Goal: Understand process/instructions

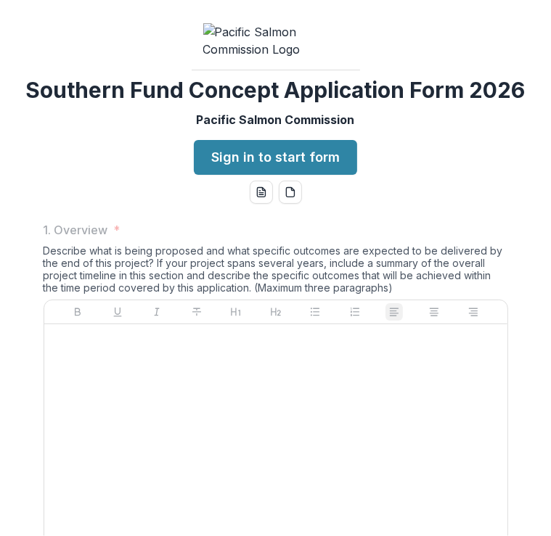
scroll to position [2110, 0]
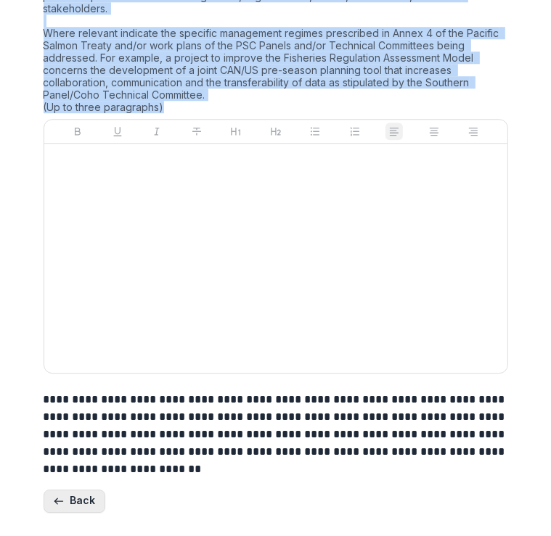
click at [67, 502] on button "Back" at bounding box center [75, 501] width 62 height 23
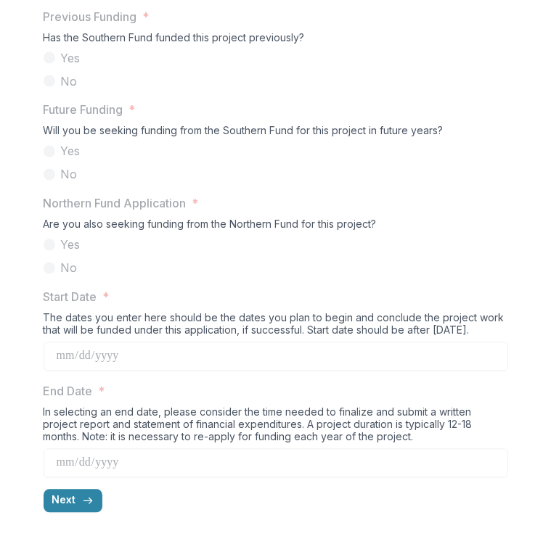
scroll to position [1380, 0]
click at [64, 510] on button "Next" at bounding box center [73, 501] width 59 height 23
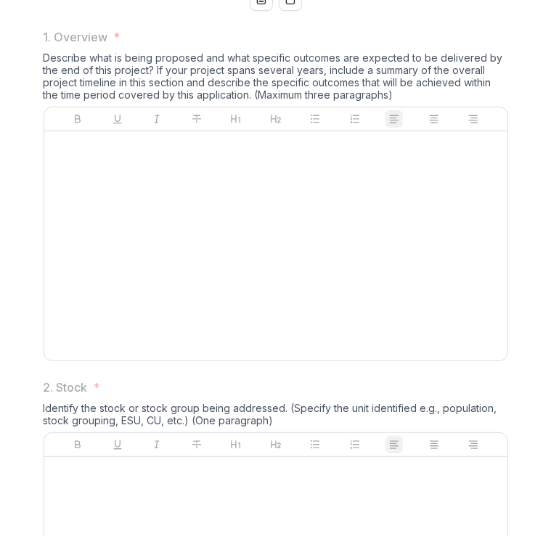
scroll to position [192, 0]
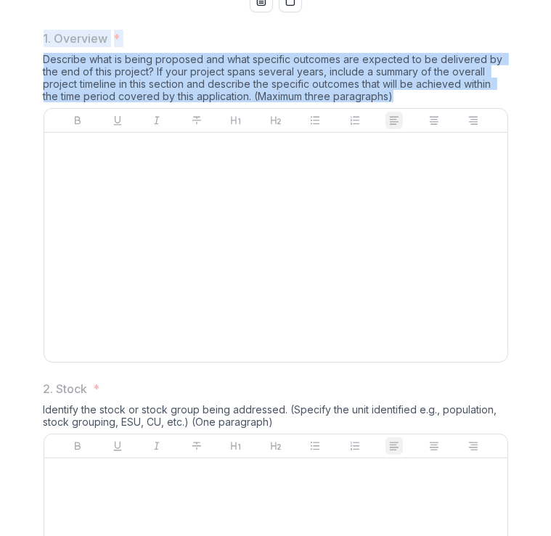
drag, startPoint x: 415, startPoint y: 205, endPoint x: 29, endPoint y: 149, distance: 390.2
copy div "1. Overview * Describe what is being proposed and what specific outcomes are ex…"
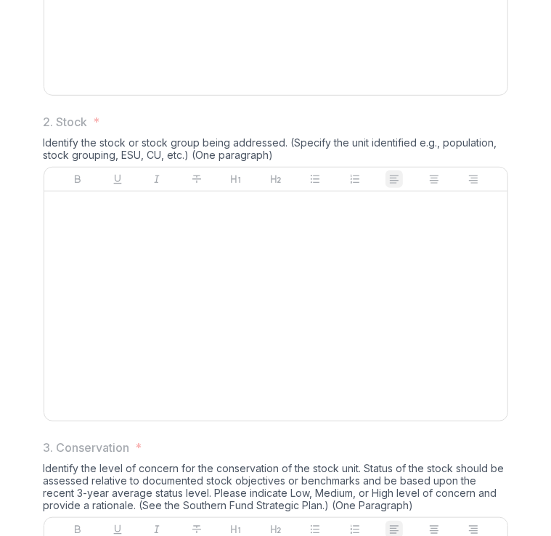
scroll to position [480, 0]
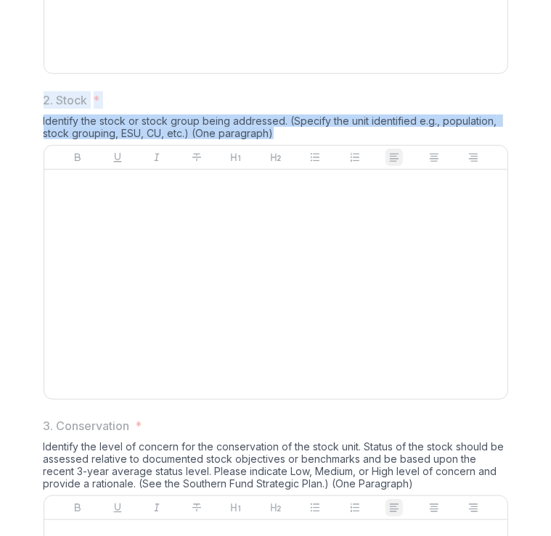
drag, startPoint x: 276, startPoint y: 245, endPoint x: 27, endPoint y: 208, distance: 252.5
copy div "2. Stock * Identify the stock or stock group being addressed. (Specify the unit…"
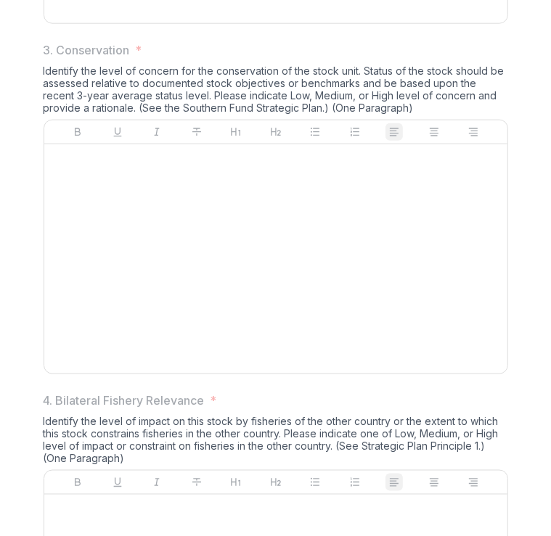
scroll to position [861, 0]
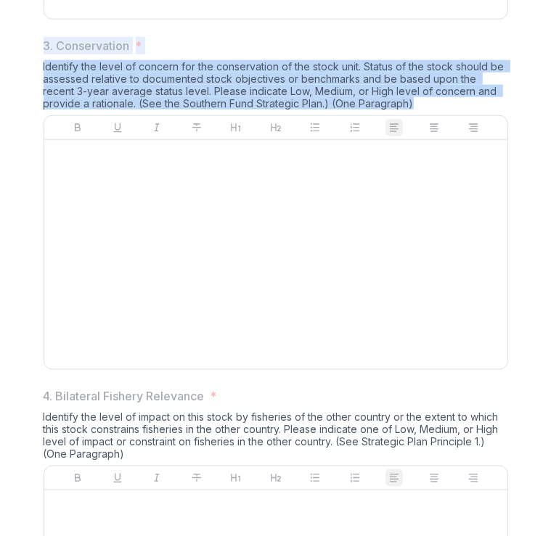
drag, startPoint x: 383, startPoint y: 211, endPoint x: 25, endPoint y: 155, distance: 362.1
click at [25, 155] on div "1. Overview * Describe what is being proposed and what specific outcomes are ex…" at bounding box center [275, 510] width 539 height 2322
copy div "3. Conservation * Identify the level of concern for the conservation of the sto…"
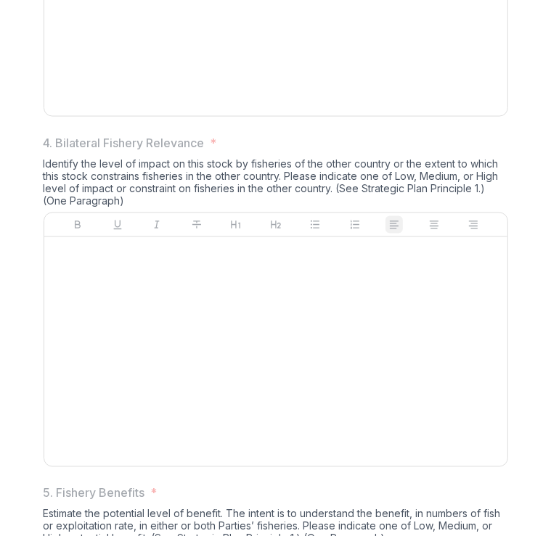
scroll to position [1114, 0]
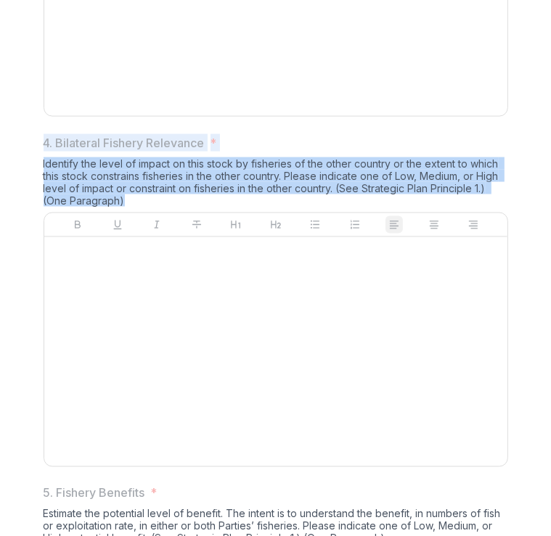
drag, startPoint x: 138, startPoint y: 310, endPoint x: 41, endPoint y: 249, distance: 114.2
click at [44, 249] on div "4. Bilateral Fishery Relevance * Identify the level of impact on this stock by …" at bounding box center [276, 303] width 464 height 339
copy div "4. Bilateral Fishery Relevance * Identify the level of impact on this stock by …"
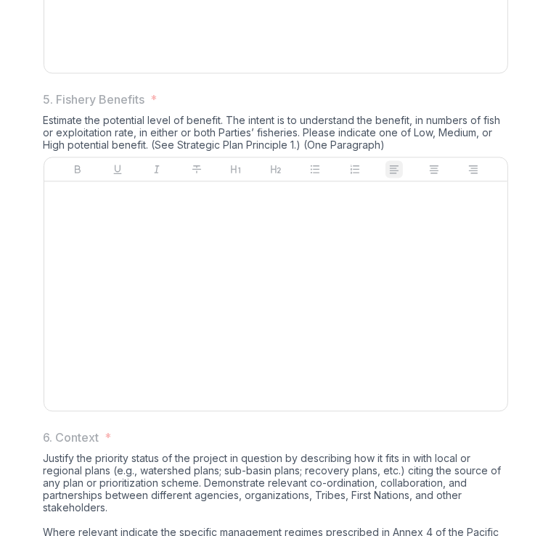
scroll to position [1546, 0]
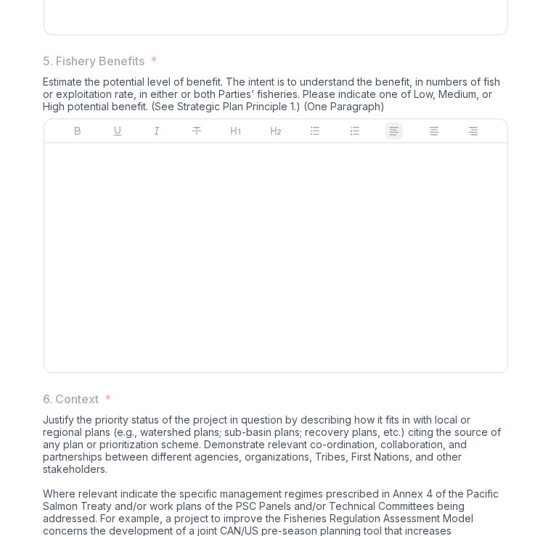
click at [396, 118] on div "Estimate the potential level of benefit. The intent is to understand the benefi…" at bounding box center [276, 96] width 464 height 43
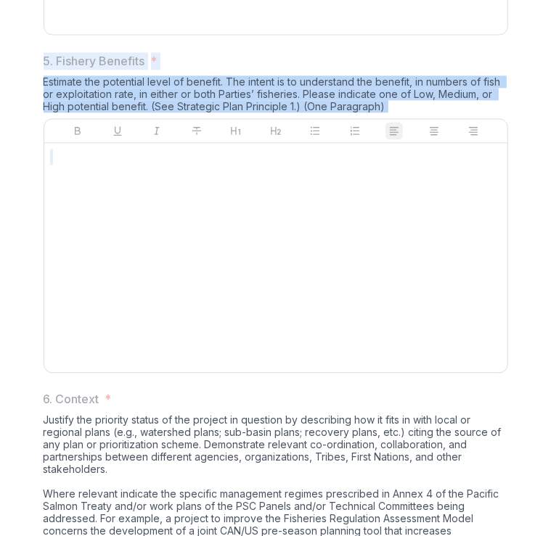
drag, startPoint x: 396, startPoint y: 217, endPoint x: 26, endPoint y: 164, distance: 373.2
copy div "5. Fishery Benefits * Estimate the potential level of benefit. The intent is to…"
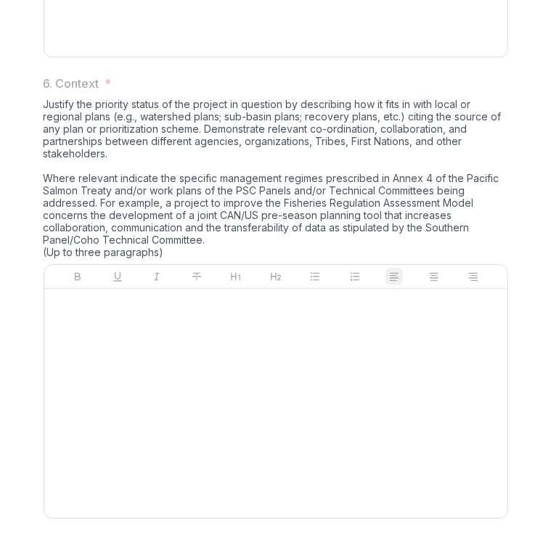
scroll to position [1869, 0]
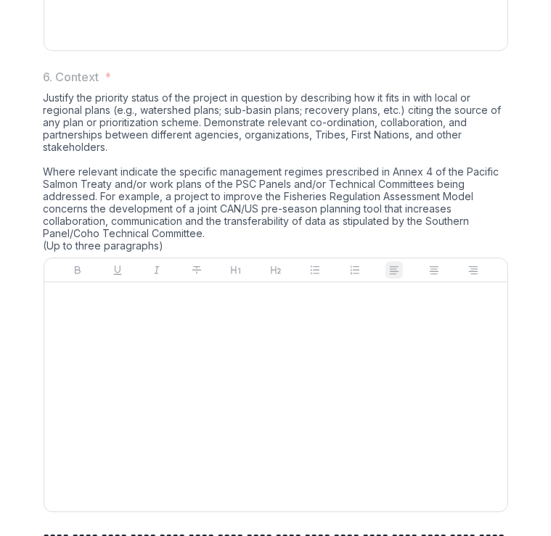
click at [183, 258] on div "Justify the priority status of the project in question by describing how it fit…" at bounding box center [276, 174] width 464 height 166
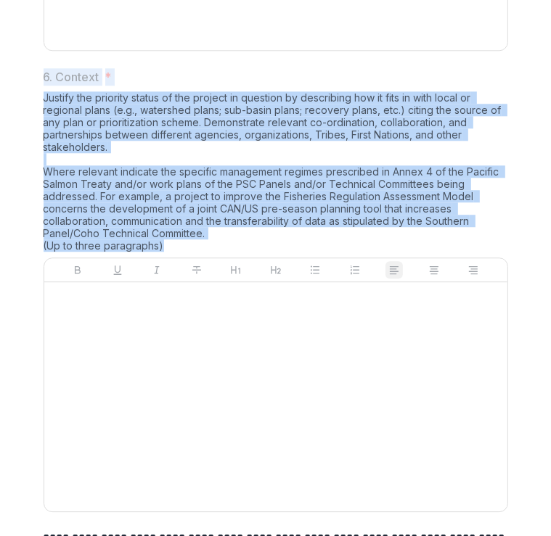
drag, startPoint x: 171, startPoint y: 353, endPoint x: 35, endPoint y: 176, distance: 223.5
copy div "6. Context * Justify the priority status of the project in question by describi…"
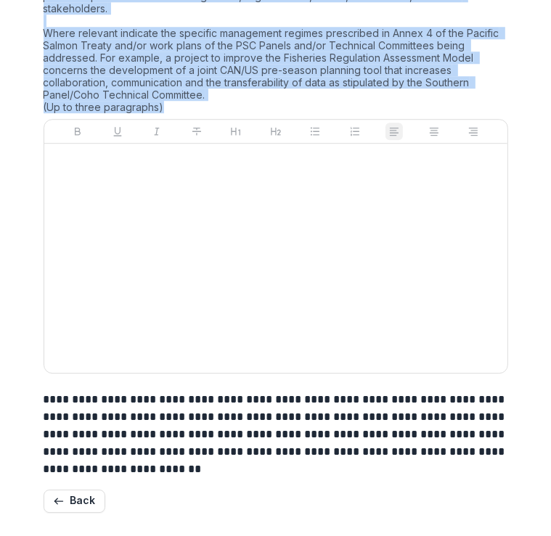
scroll to position [2110, 0]
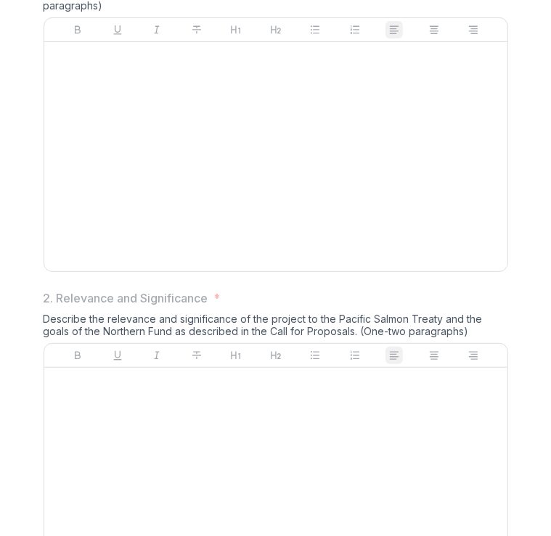
scroll to position [210, 0]
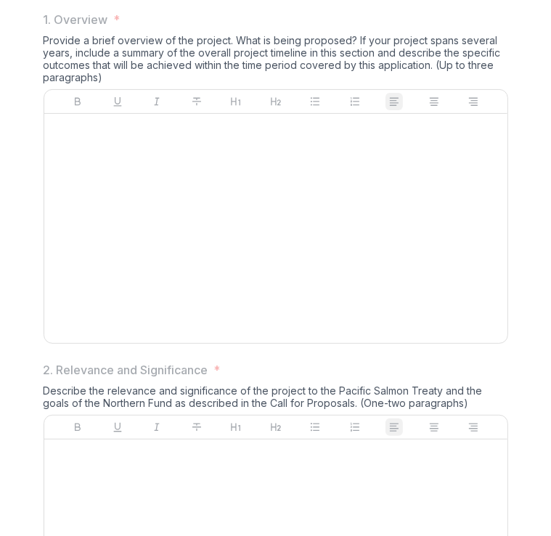
click at [154, 89] on div "Provide a brief overview of the project. What is being proposed? If your projec…" at bounding box center [276, 61] width 464 height 55
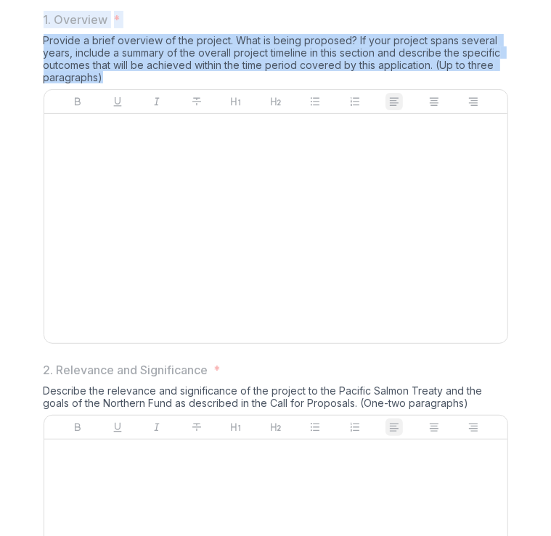
drag, startPoint x: 113, startPoint y: 189, endPoint x: 33, endPoint y: 130, distance: 99.1
copy div "1. Overview * Provide a brief overview of the project. What is being proposed? …"
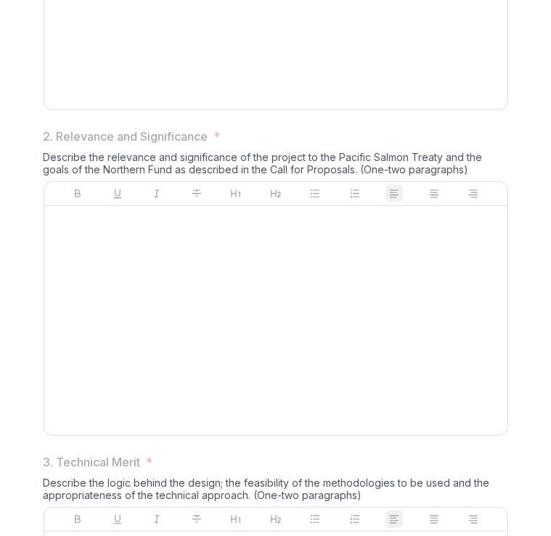
scroll to position [460, 0]
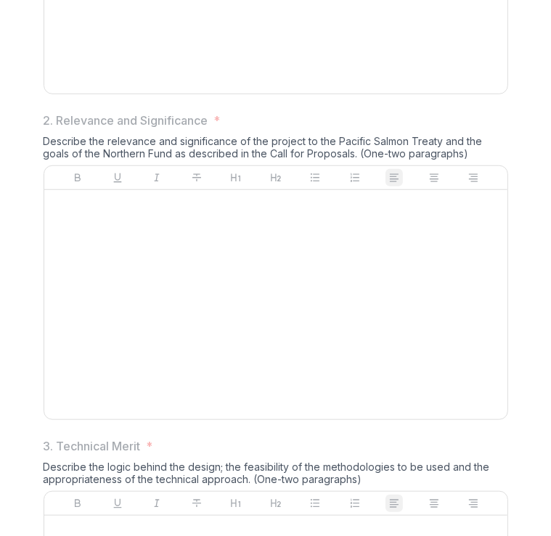
click at [385, 129] on span "2. Relevance and Significance *" at bounding box center [272, 120] width 456 height 17
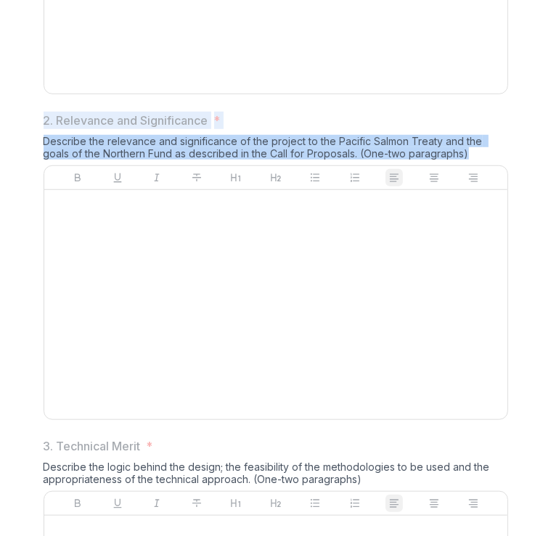
drag, startPoint x: 474, startPoint y: 258, endPoint x: 38, endPoint y: 224, distance: 437.5
copy div "2. Relevance and Significance * Describe the relevance and significance of the …"
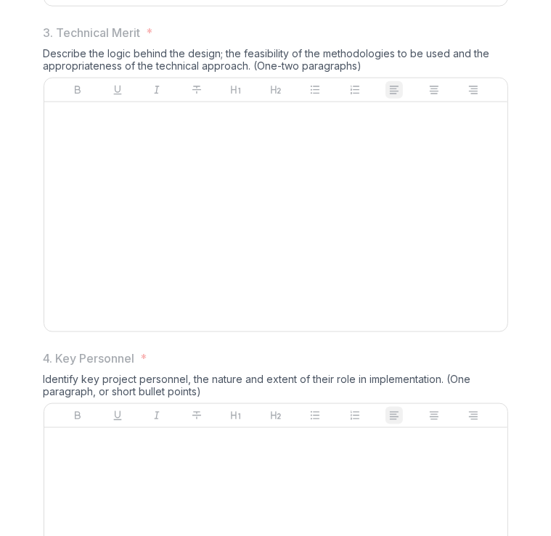
scroll to position [885, 0]
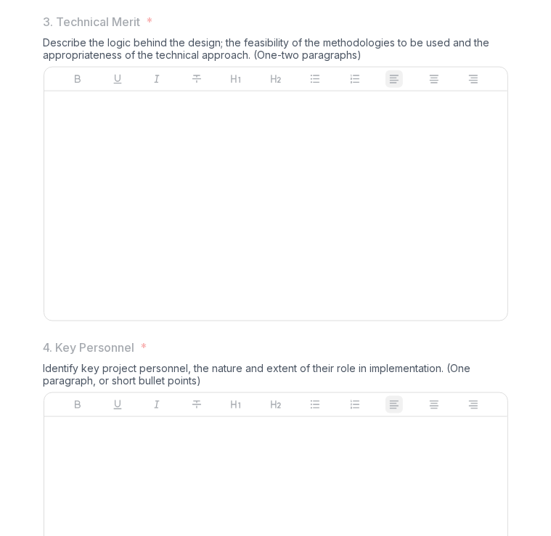
click at [380, 67] on div "Describe the logic behind the design; the feasibility of the methodologies to b…" at bounding box center [276, 51] width 464 height 30
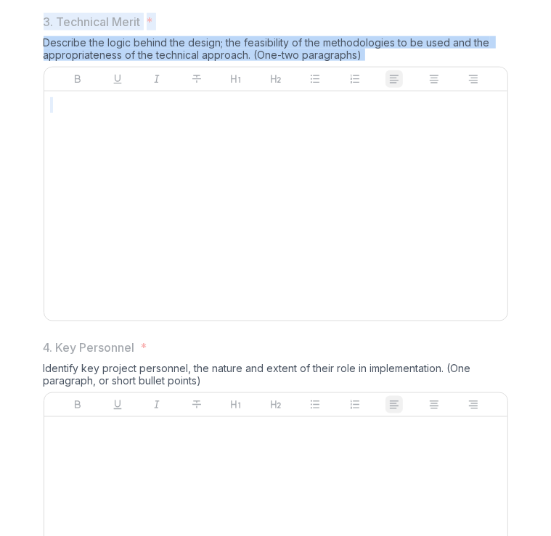
drag, startPoint x: 380, startPoint y: 166, endPoint x: 35, endPoint y: 131, distance: 347.3
click at [35, 131] on div "1. Overview * Provide a brief overview of the project. What is being proposed? …" at bounding box center [276, 319] width 488 height 1988
copy div "3. Technical Merit * Describe the logic behind the design; the feasibility of t…"
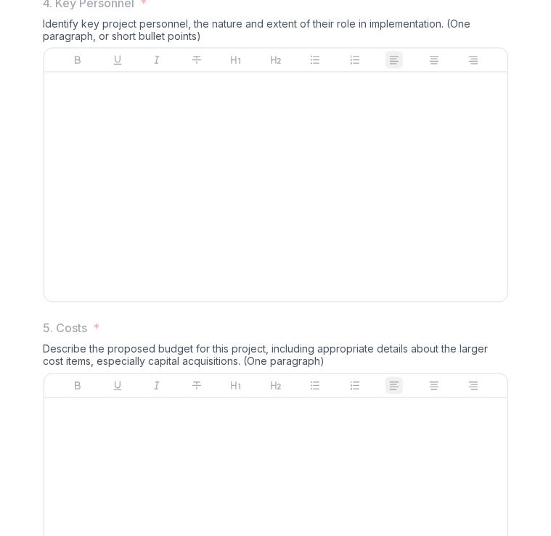
scroll to position [1229, 0]
click at [200, 49] on div "Identify key project personnel, the nature and extent of their role in implemen…" at bounding box center [276, 33] width 464 height 30
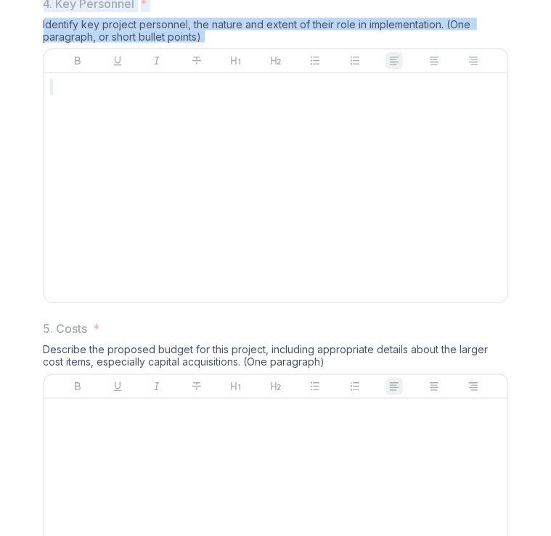
drag, startPoint x: 200, startPoint y: 144, endPoint x: 18, endPoint y: 109, distance: 184.9
copy div "4. Key Personnel * Identify key project personnel, the nature and extent of the…"
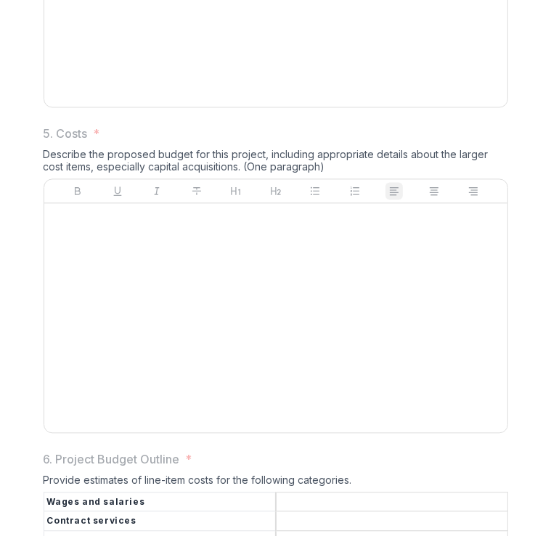
scroll to position [1512, 0]
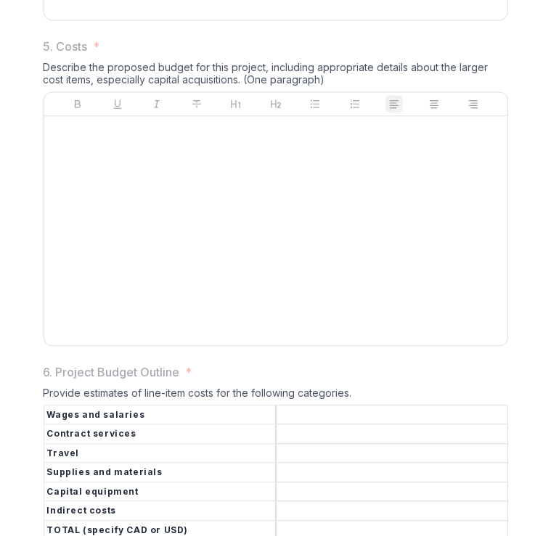
click at [306, 91] on div "Describe the proposed budget for this project, including appropriate details ab…" at bounding box center [276, 76] width 464 height 30
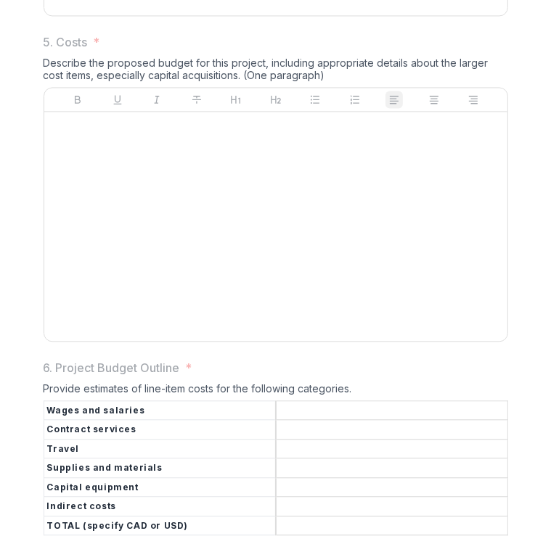
scroll to position [1512, 0]
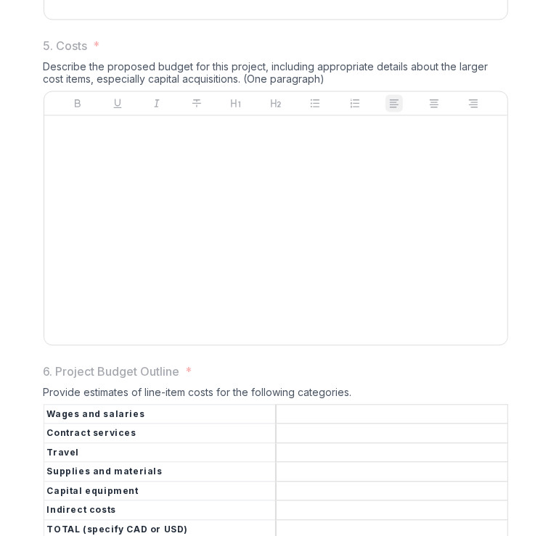
click at [306, 91] on div "Describe the proposed budget for this project, including appropriate details ab…" at bounding box center [276, 75] width 464 height 30
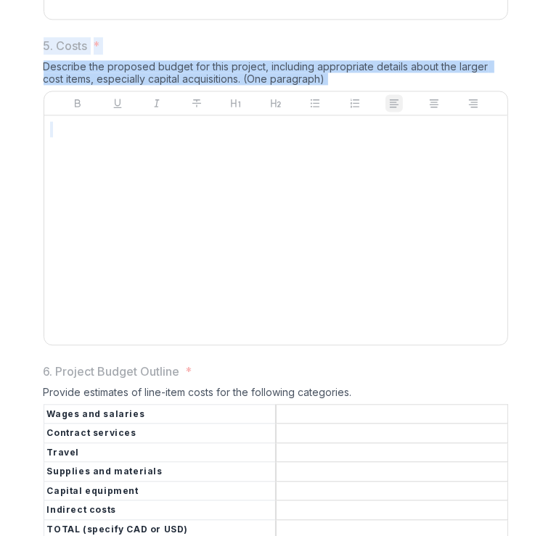
drag, startPoint x: 306, startPoint y: 182, endPoint x: 23, endPoint y: 152, distance: 284.6
copy div "5. Costs * Describe the proposed budget for this project, including appropriate…"
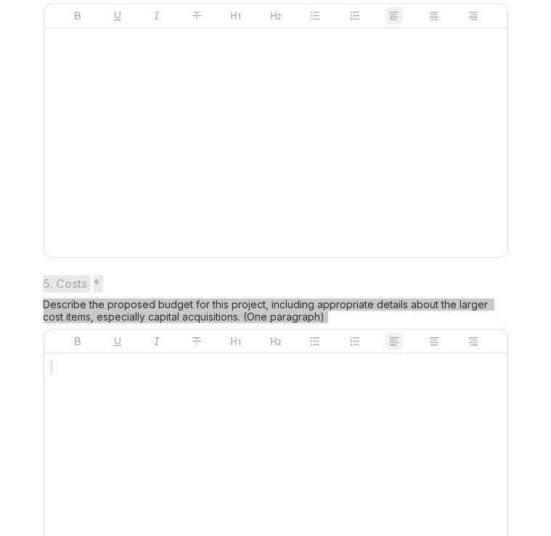
scroll to position [1770, 0]
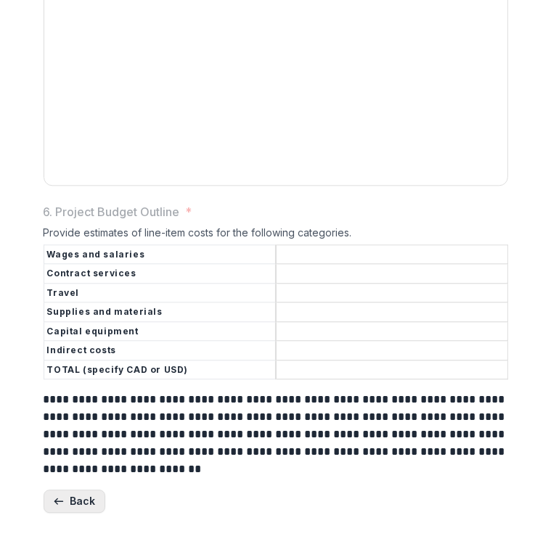
click at [73, 505] on button "Back" at bounding box center [75, 501] width 62 height 23
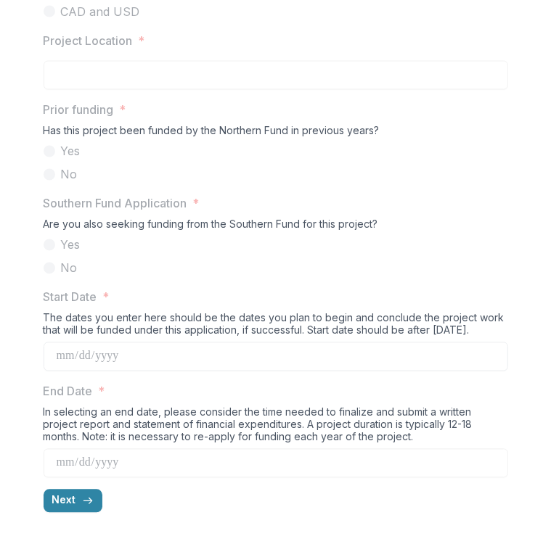
scroll to position [1393, 0]
click at [82, 503] on icon "button" at bounding box center [88, 502] width 12 height 12
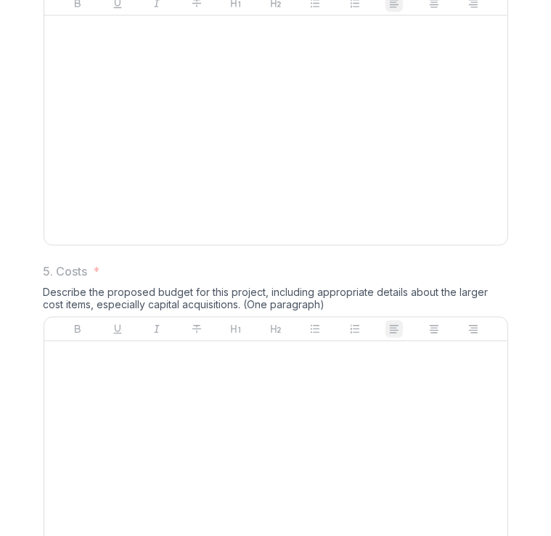
scroll to position [1770, 0]
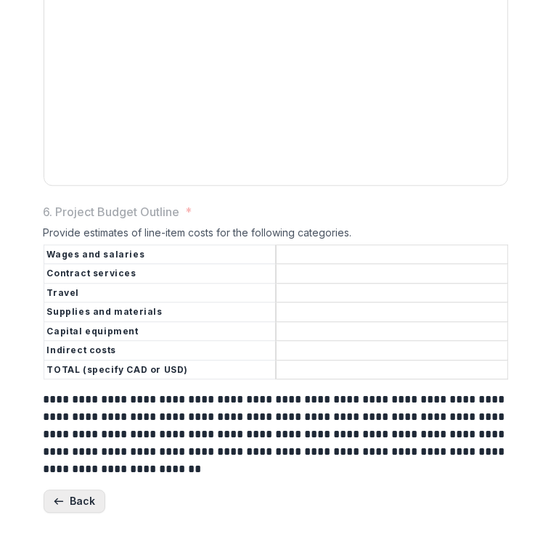
click at [68, 505] on button "Back" at bounding box center [75, 501] width 62 height 23
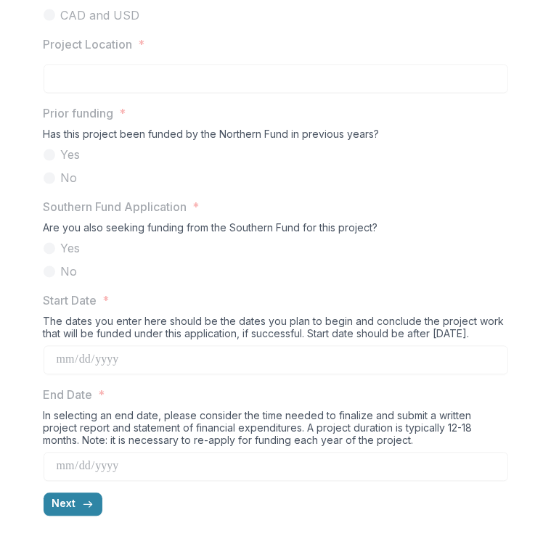
scroll to position [1283, 0]
